Goal: Transaction & Acquisition: Purchase product/service

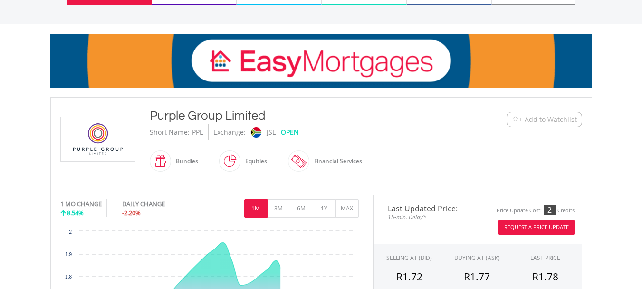
scroll to position [190, 0]
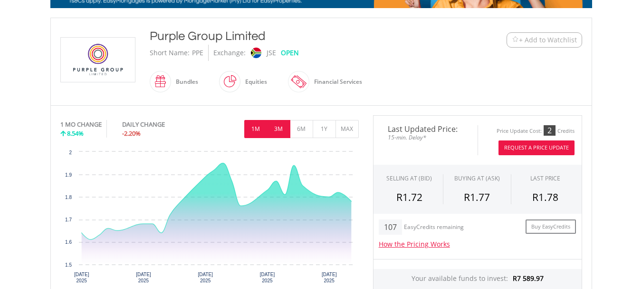
click at [274, 127] on button "3M" at bounding box center [278, 129] width 23 height 18
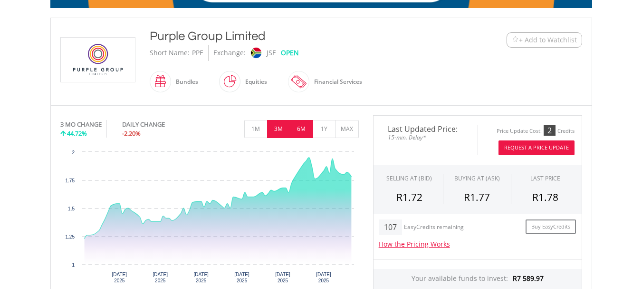
click at [299, 130] on button "6M" at bounding box center [301, 129] width 23 height 18
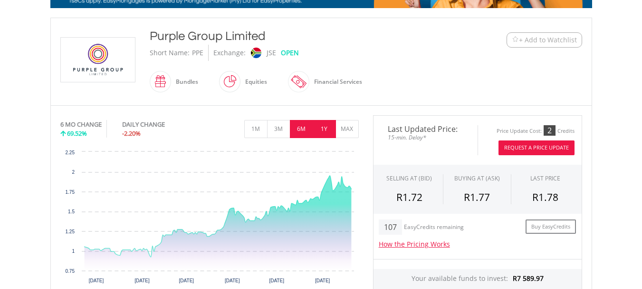
click at [323, 130] on button "1Y" at bounding box center [324, 129] width 23 height 18
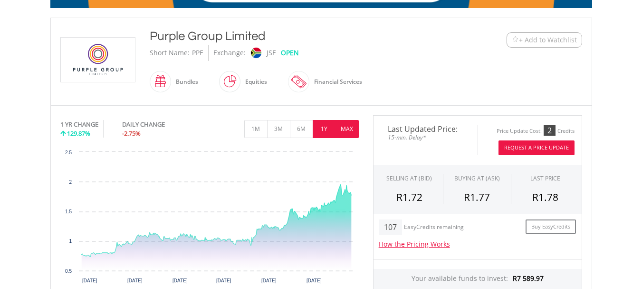
click at [341, 129] on button "MAX" at bounding box center [347, 129] width 23 height 18
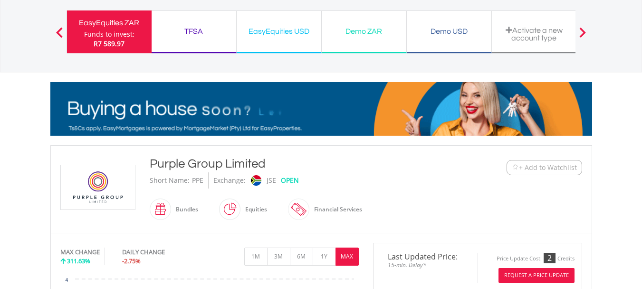
scroll to position [0, 0]
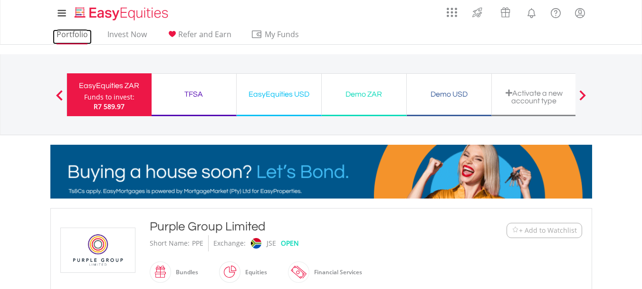
click at [80, 36] on link "Portfolio" at bounding box center [72, 36] width 39 height 15
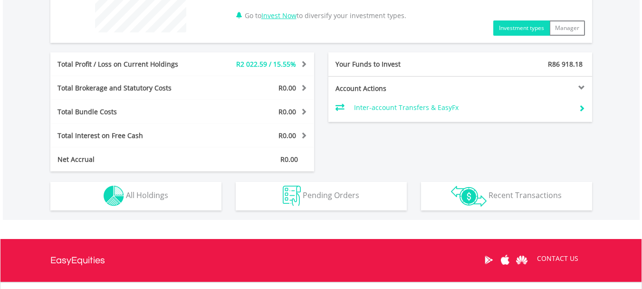
scroll to position [421, 0]
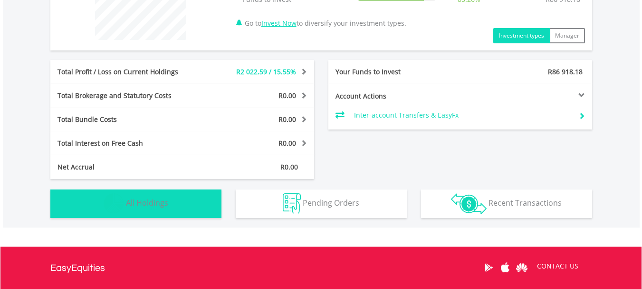
click at [146, 204] on span "All Holdings" at bounding box center [147, 202] width 42 height 10
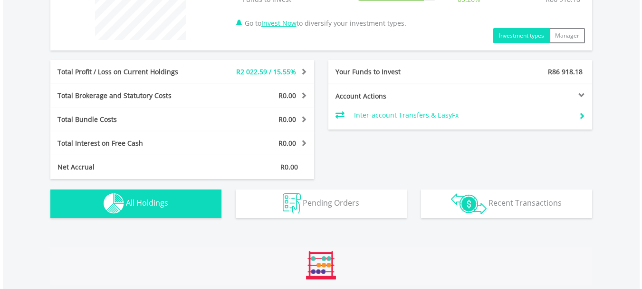
scroll to position [667, 0]
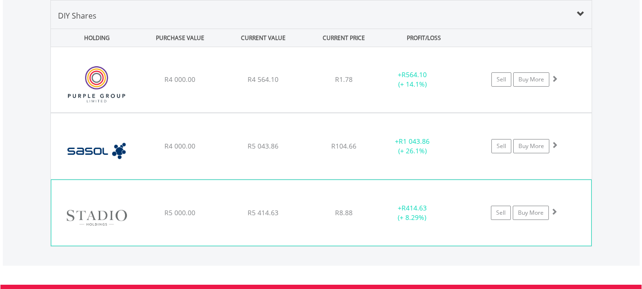
click at [202, 112] on div "﻿ Stadio Holdings Limited R5 000.00 R5 414.63 R8.88 + R414.63 (+ 8.29%) Sell Bu…" at bounding box center [321, 79] width 541 height 65
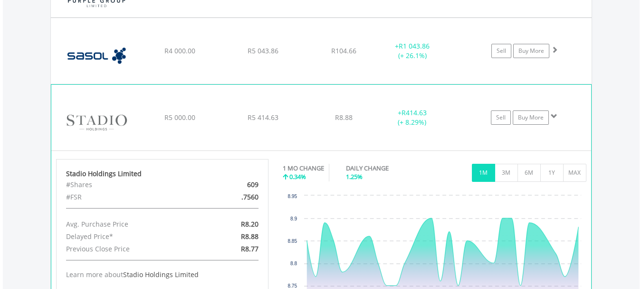
scroll to position [810, 0]
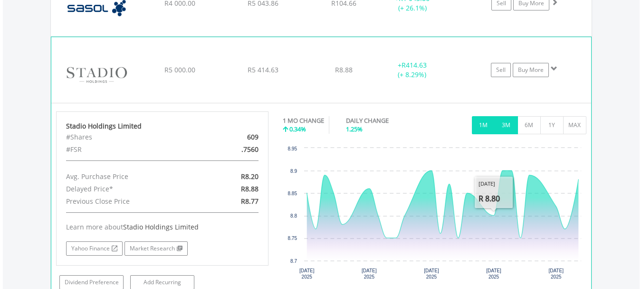
click at [509, 130] on button "3M" at bounding box center [506, 125] width 23 height 18
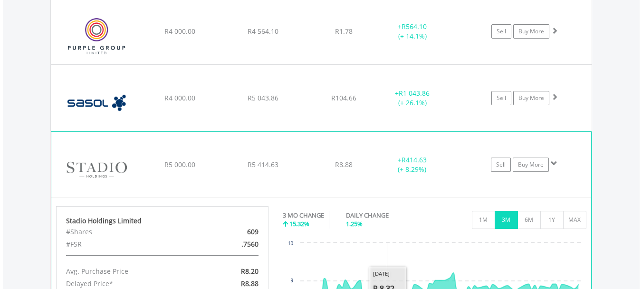
scroll to position [715, 0]
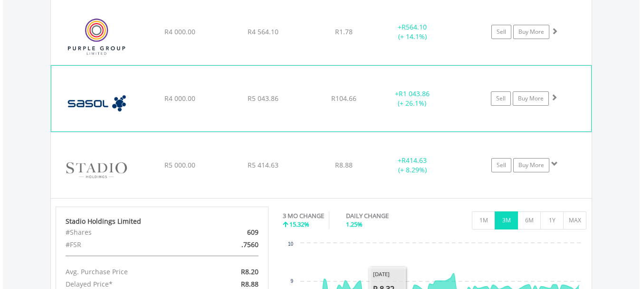
click at [286, 37] on div "R5 043.86" at bounding box center [262, 32] width 81 height 10
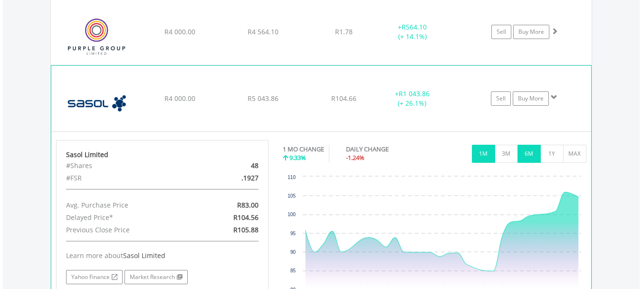
click at [527, 152] on button "6M" at bounding box center [529, 154] width 23 height 18
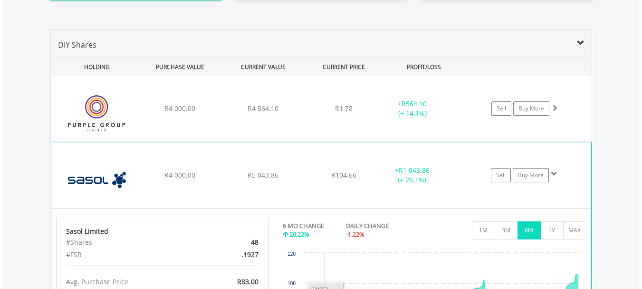
scroll to position [619, 0]
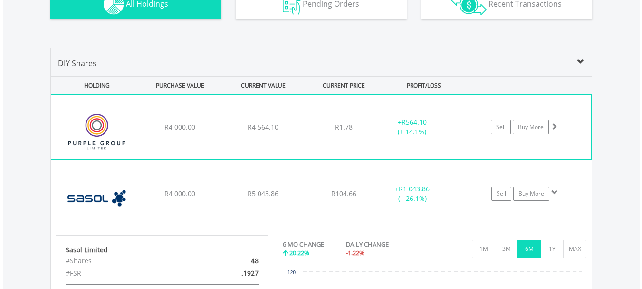
click at [274, 123] on span "R4 564.10" at bounding box center [263, 126] width 31 height 9
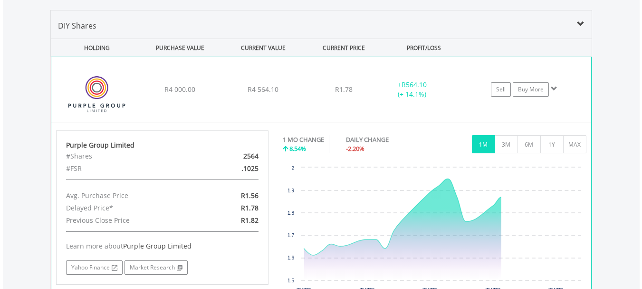
scroll to position [762, 0]
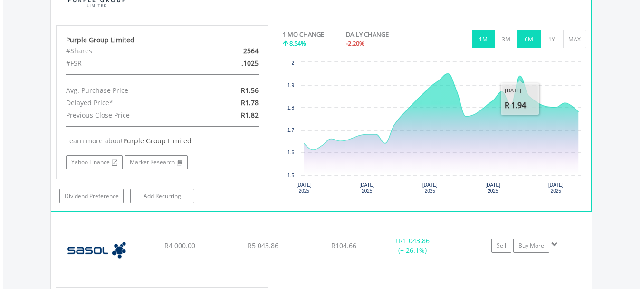
click at [527, 43] on button "6M" at bounding box center [529, 39] width 23 height 18
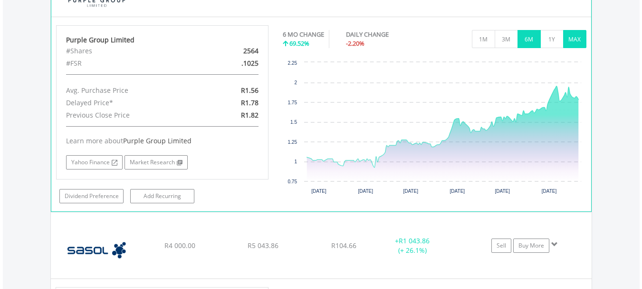
click at [580, 42] on button "MAX" at bounding box center [574, 39] width 23 height 18
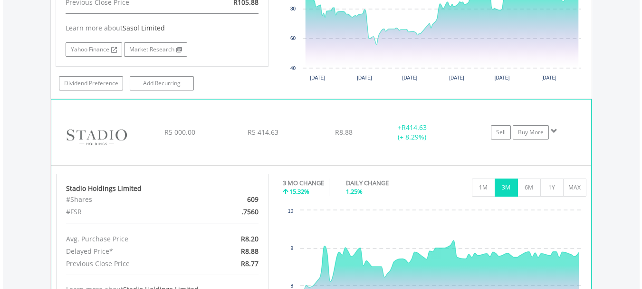
scroll to position [1143, 0]
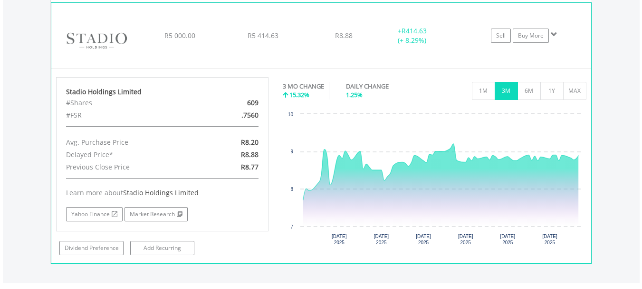
scroll to position [1238, 0]
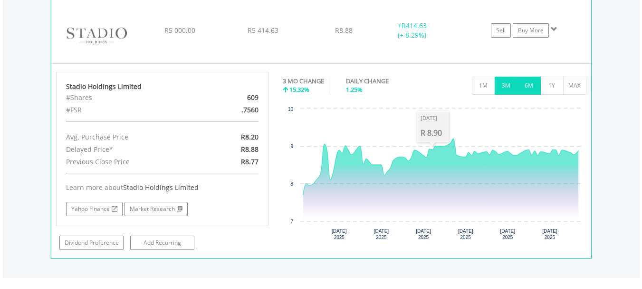
click at [530, 87] on button "6M" at bounding box center [529, 86] width 23 height 18
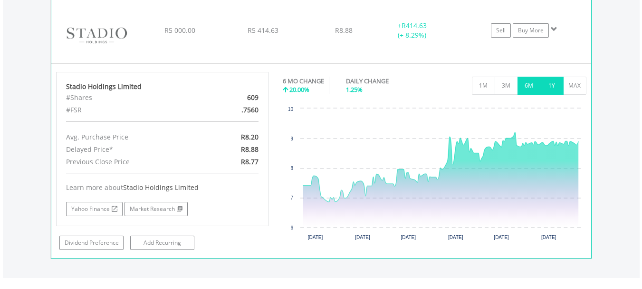
click at [556, 89] on button "1Y" at bounding box center [552, 86] width 23 height 18
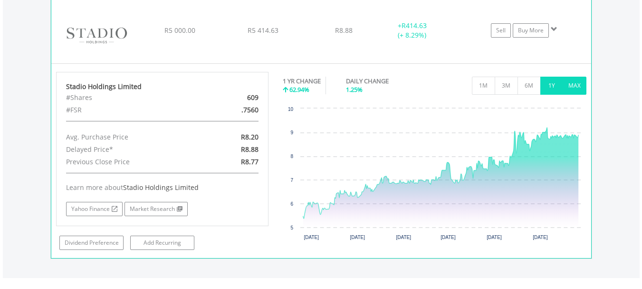
click at [578, 89] on button "MAX" at bounding box center [574, 86] width 23 height 18
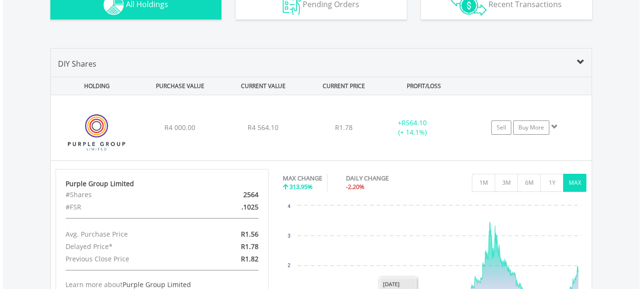
scroll to position [430, 0]
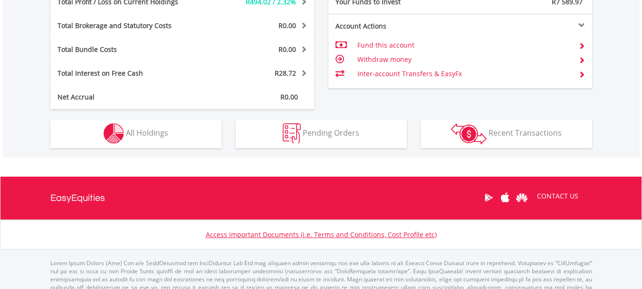
scroll to position [91, 181]
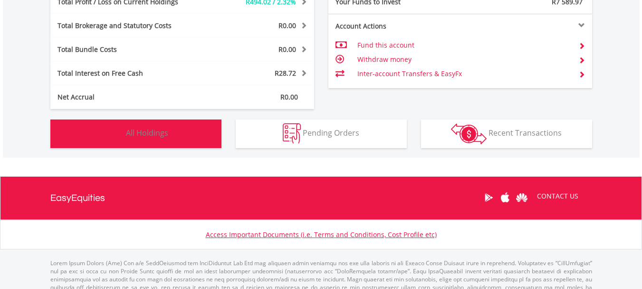
click at [153, 135] on span "All Holdings" at bounding box center [147, 132] width 42 height 10
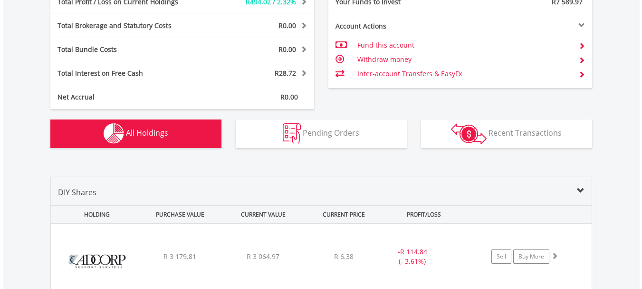
scroll to position [667, 0]
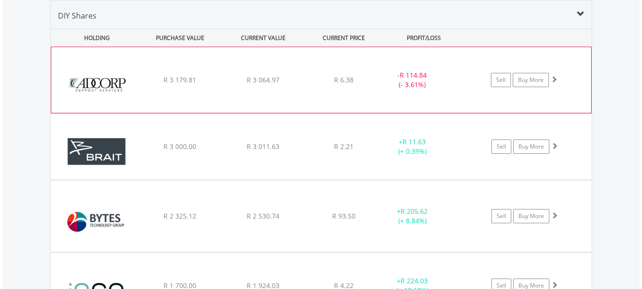
click at [339, 78] on span "R 6.38" at bounding box center [343, 79] width 19 height 9
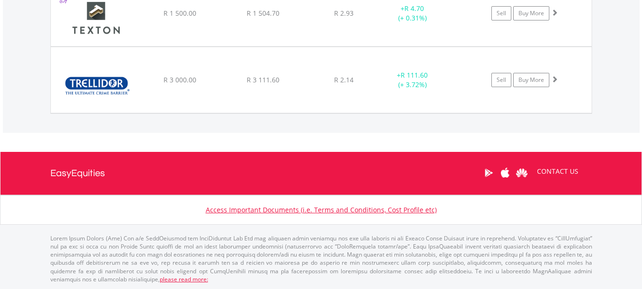
scroll to position [1406, 0]
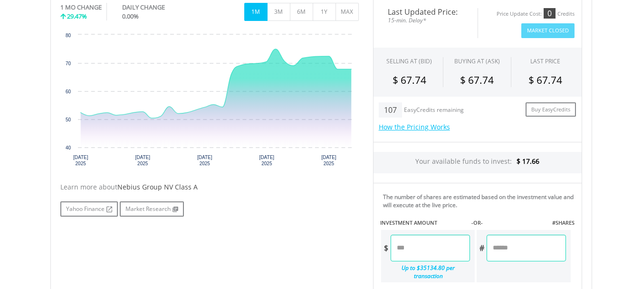
scroll to position [285, 0]
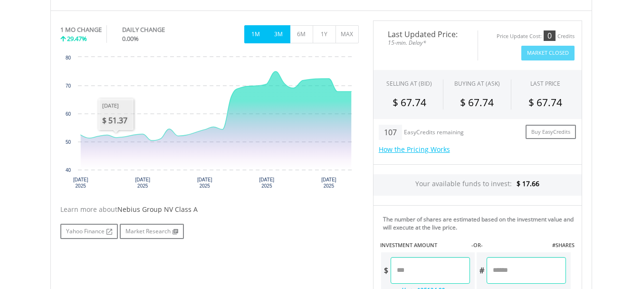
click at [281, 35] on button "3M" at bounding box center [278, 34] width 23 height 18
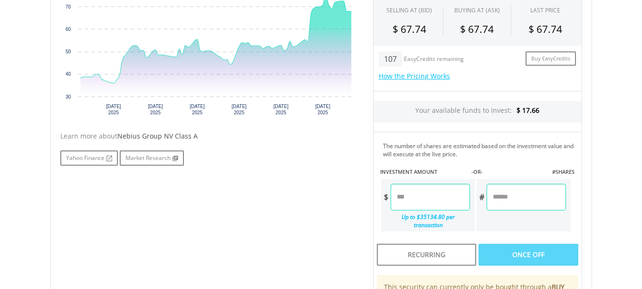
scroll to position [380, 0]
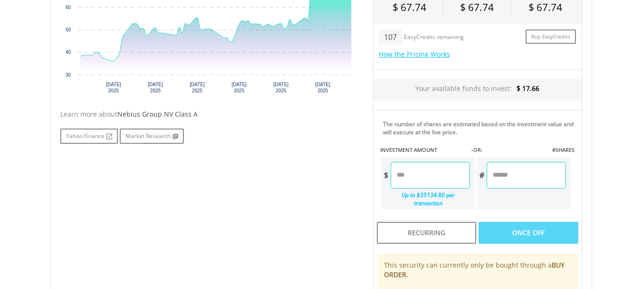
click at [400, 173] on input "number" at bounding box center [430, 175] width 79 height 27
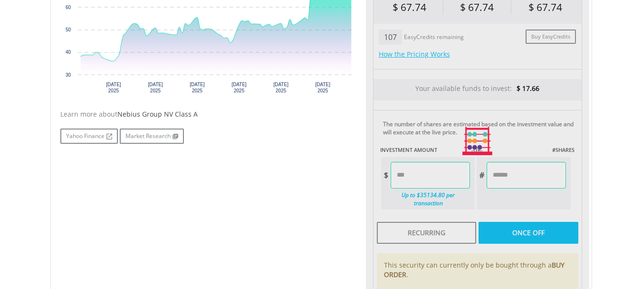
click at [525, 223] on div "Last Updated Price: 15-min. Delay* Price Update Cost: 0 Credits Market Closed S…" at bounding box center [477, 141] width 223 height 432
type input "****"
type input "******"
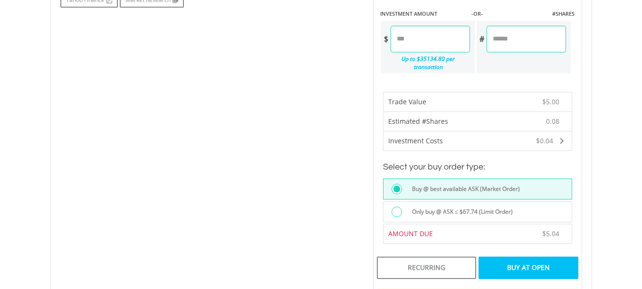
scroll to position [523, 0]
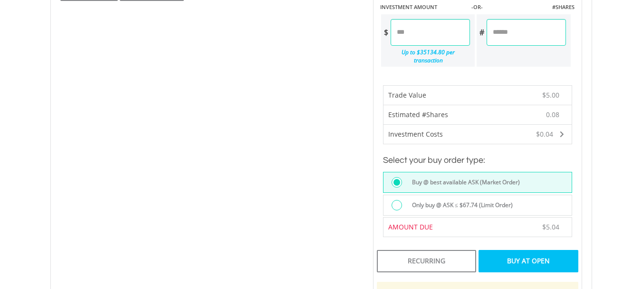
click at [504, 250] on div "Buy At Open" at bounding box center [528, 261] width 99 height 22
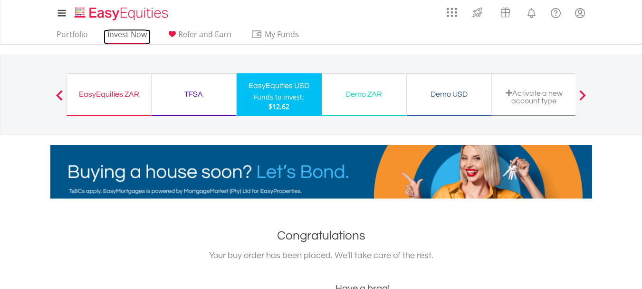
click at [119, 34] on link "Invest Now" at bounding box center [127, 36] width 47 height 15
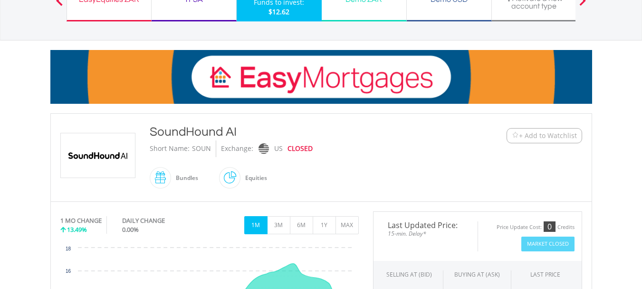
scroll to position [95, 0]
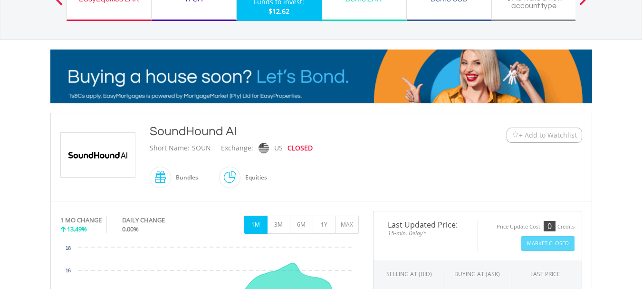
click at [93, 156] on img at bounding box center [97, 155] width 71 height 44
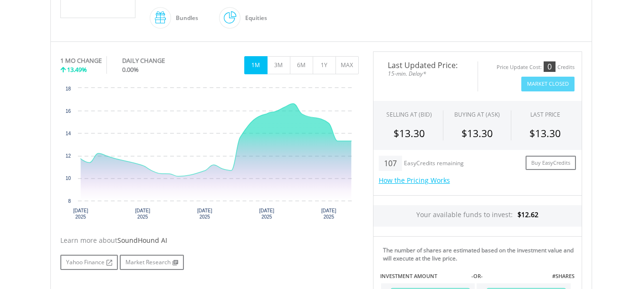
scroll to position [238, 0]
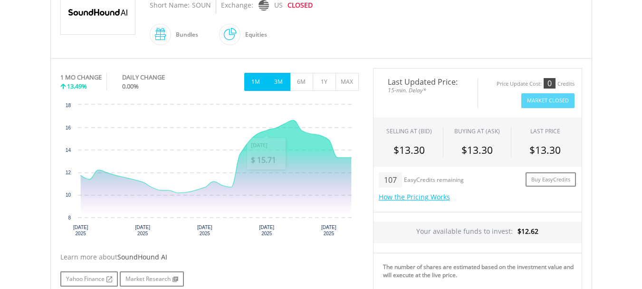
click at [273, 86] on button "3M" at bounding box center [278, 82] width 23 height 18
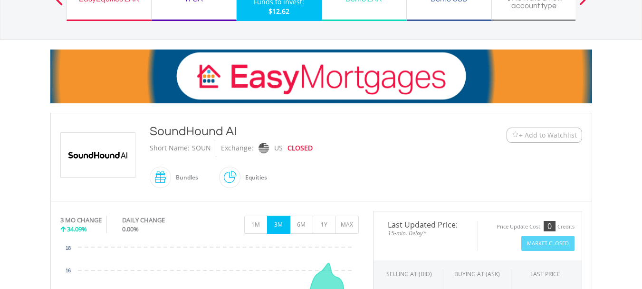
scroll to position [0, 0]
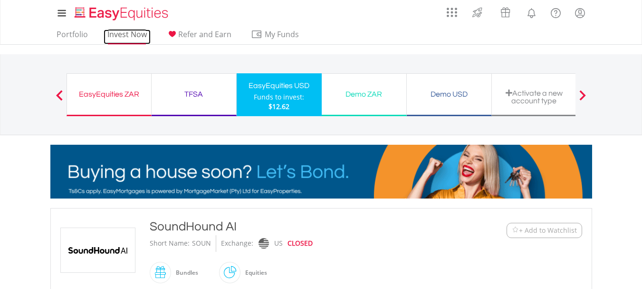
click at [130, 35] on link "Invest Now" at bounding box center [127, 36] width 47 height 15
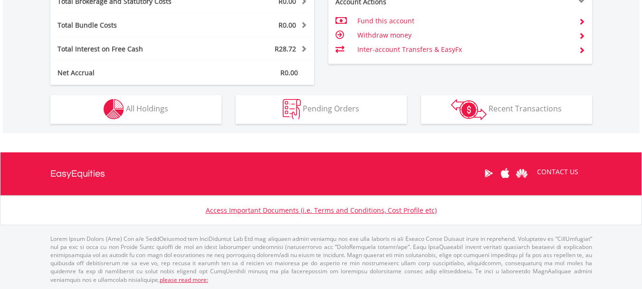
scroll to position [516, 0]
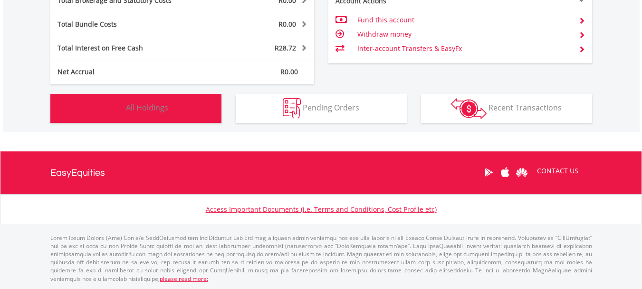
click at [144, 105] on span "All Holdings" at bounding box center [147, 107] width 42 height 10
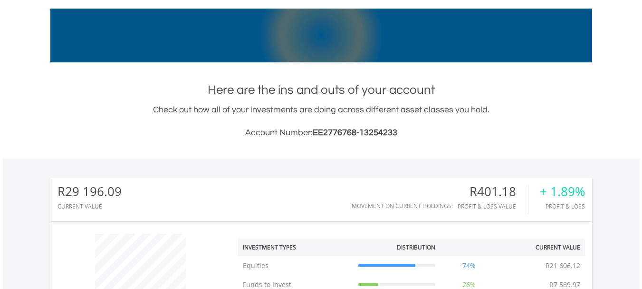
scroll to position [49, 0]
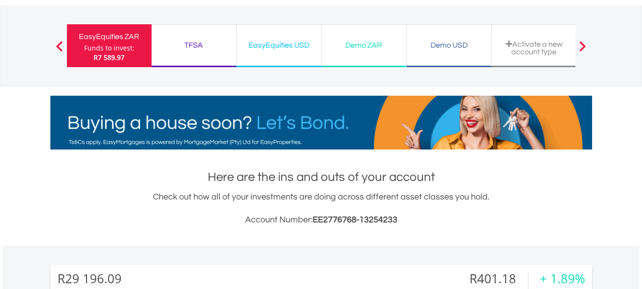
click at [270, 47] on div "EasyEquities USD" at bounding box center [278, 45] width 73 height 13
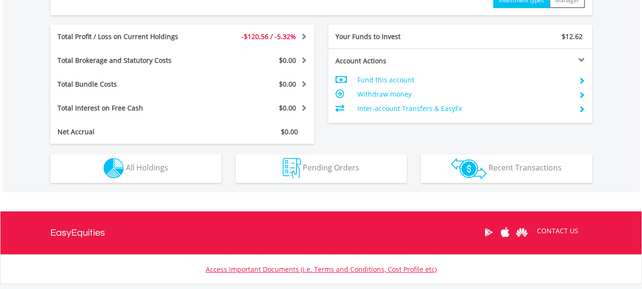
scroll to position [475, 0]
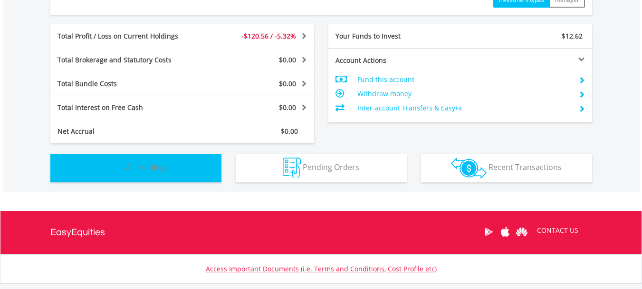
click at [140, 165] on span "All Holdings" at bounding box center [147, 167] width 42 height 10
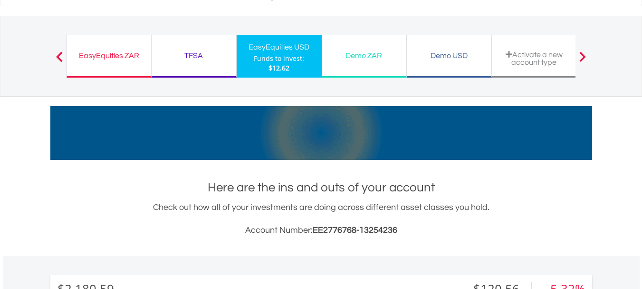
scroll to position [0, 0]
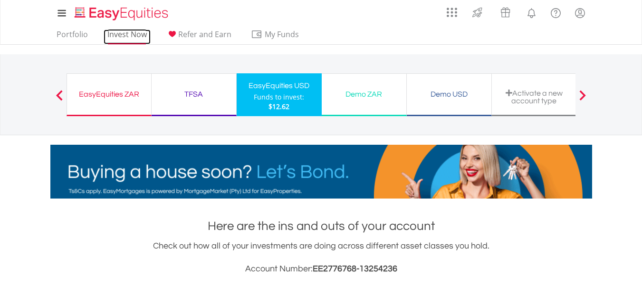
click at [126, 35] on link "Invest Now" at bounding box center [127, 36] width 47 height 15
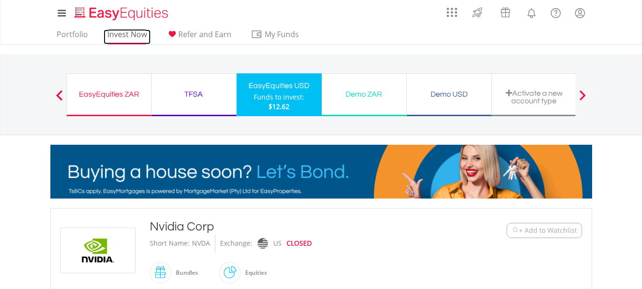
click at [122, 34] on link "Invest Now" at bounding box center [127, 36] width 47 height 15
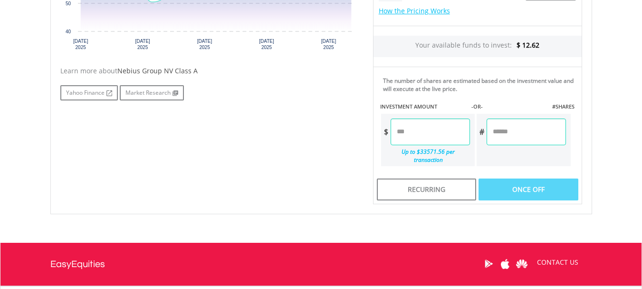
scroll to position [428, 0]
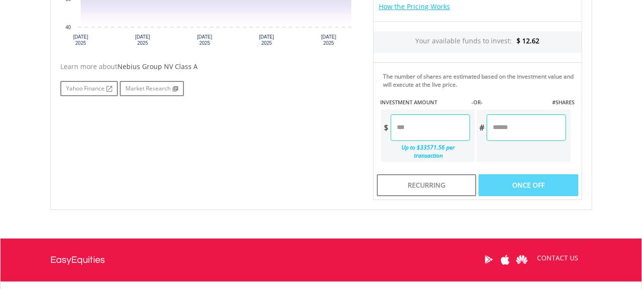
click at [429, 126] on input "number" at bounding box center [430, 127] width 79 height 27
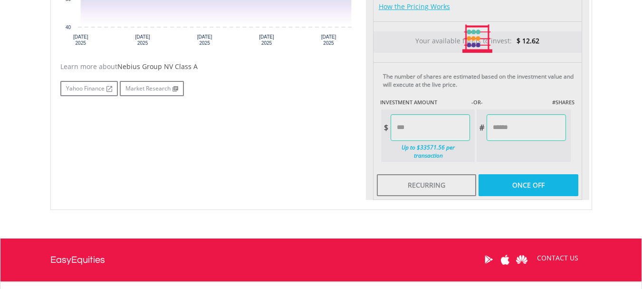
click at [515, 175] on div "Last Updated Price: 15-min. Delay* Price Update Cost: 1 Credits Request A Price…" at bounding box center [477, 39] width 223 height 322
type input "****"
type input "******"
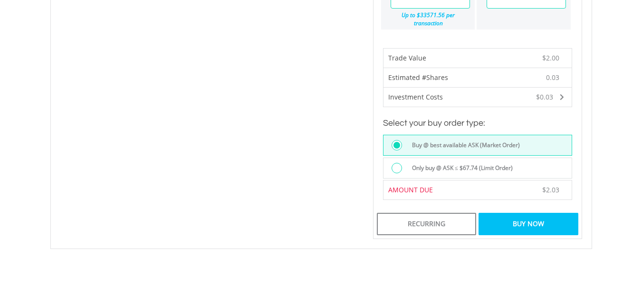
scroll to position [571, 0]
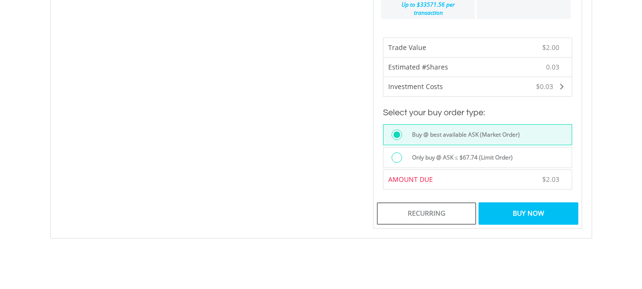
click at [395, 152] on div at bounding box center [397, 157] width 10 height 10
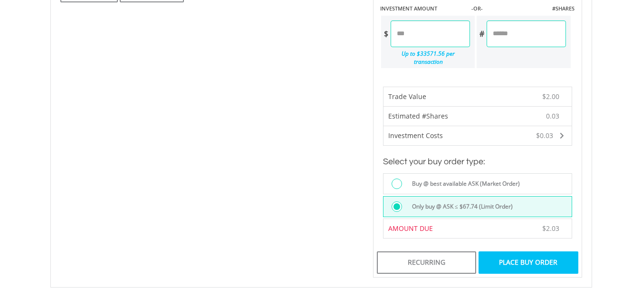
scroll to position [475, 0]
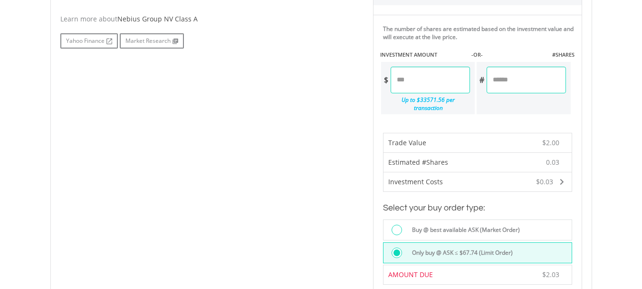
click at [399, 224] on div at bounding box center [397, 229] width 10 height 10
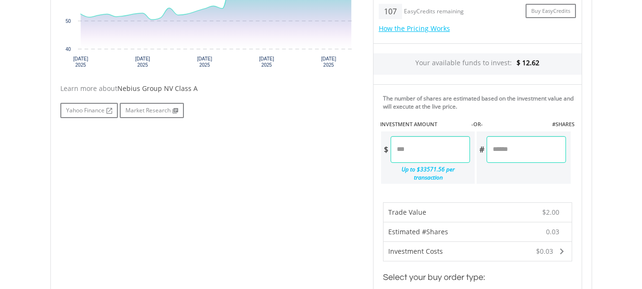
scroll to position [428, 0]
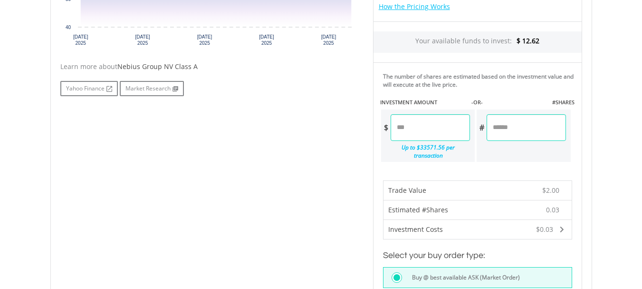
drag, startPoint x: 403, startPoint y: 126, endPoint x: 386, endPoint y: 123, distance: 17.8
click at [387, 124] on div "$ ****" at bounding box center [425, 127] width 89 height 27
click at [495, 155] on div "The number of shares are estimated based on the investment value and will execu…" at bounding box center [477, 115] width 209 height 107
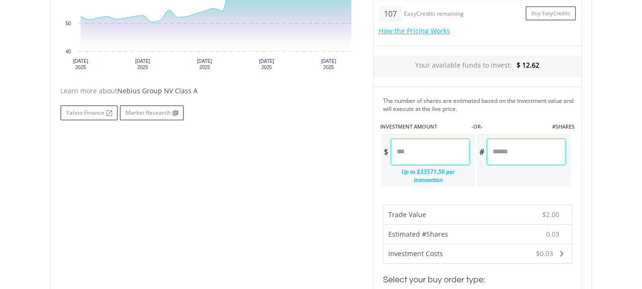
scroll to position [464, 0]
